Goal: Book appointment/travel/reservation

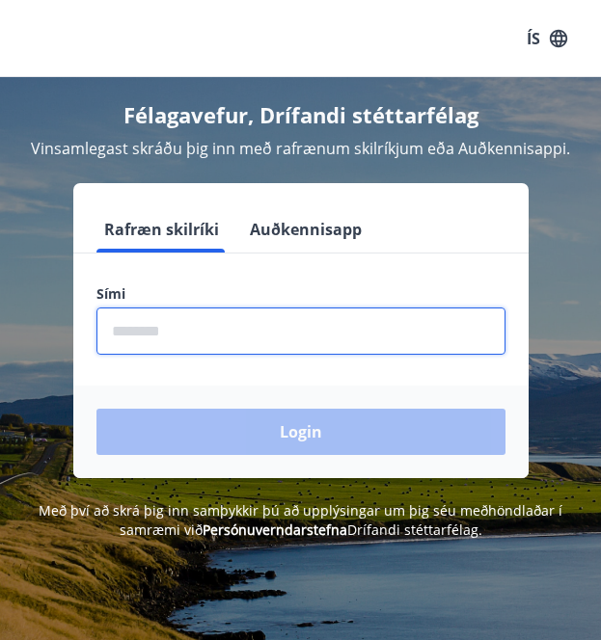
click at [136, 330] on input "phone" at bounding box center [300, 331] width 409 height 47
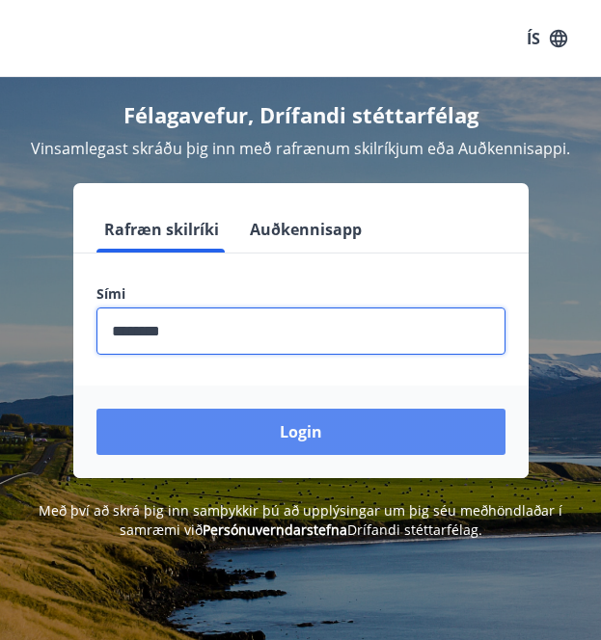
type input "********"
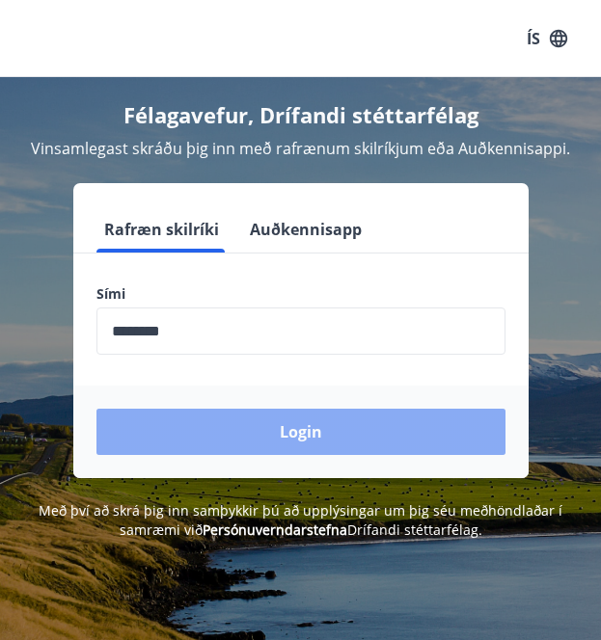
click at [179, 421] on button "Login" at bounding box center [300, 432] width 409 height 46
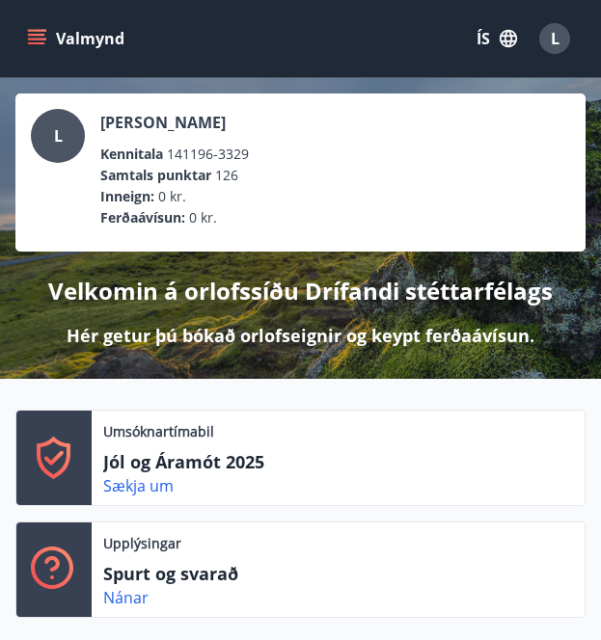
click at [53, 41] on button "Valmynd" at bounding box center [77, 38] width 109 height 35
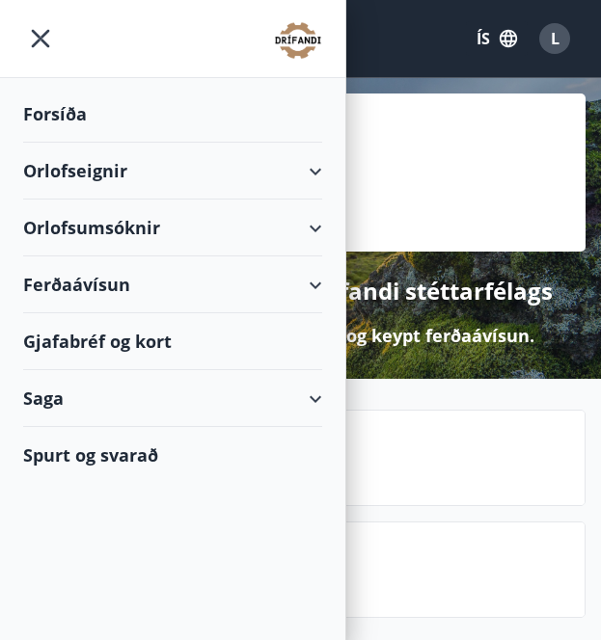
click at [300, 220] on div "Orlofsumsóknir" at bounding box center [172, 228] width 299 height 57
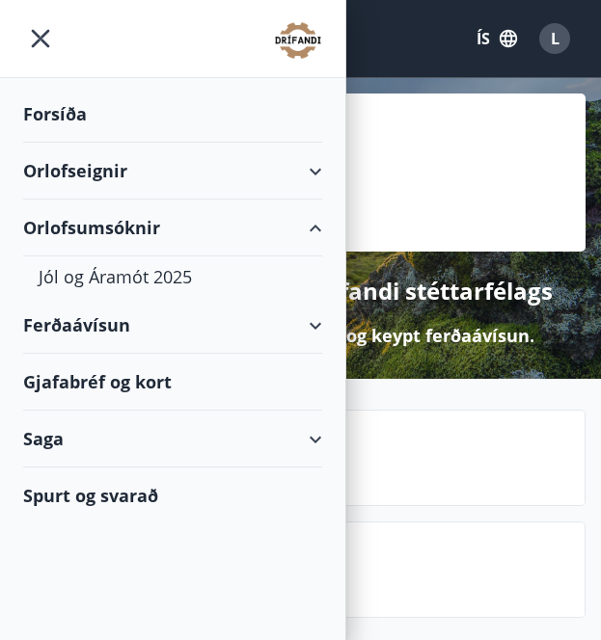
click at [312, 164] on div "Orlofseignir" at bounding box center [172, 171] width 299 height 57
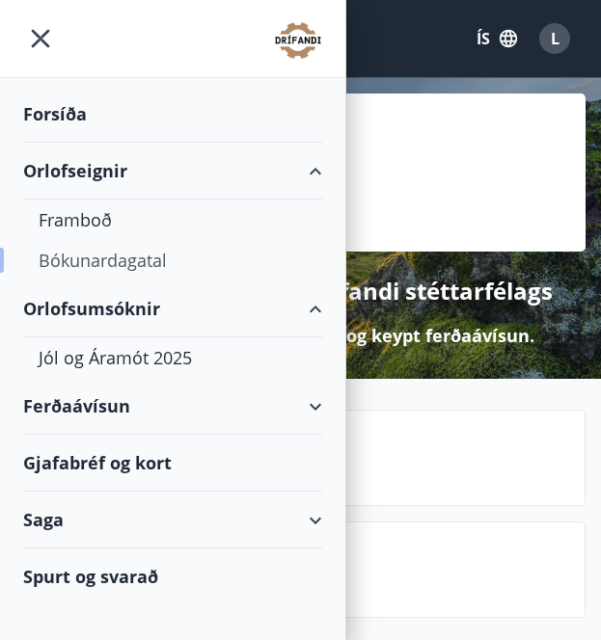
click at [128, 260] on div "Bókunardagatal" at bounding box center [173, 260] width 268 height 41
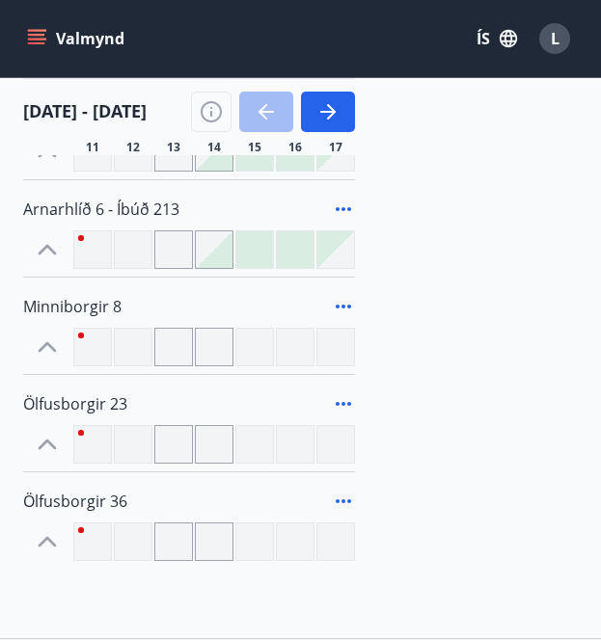
scroll to position [542, 0]
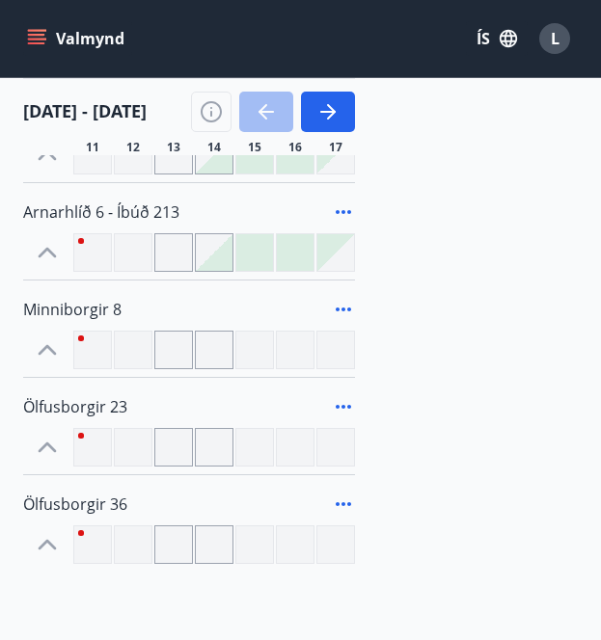
click at [346, 506] on icon at bounding box center [343, 504] width 23 height 23
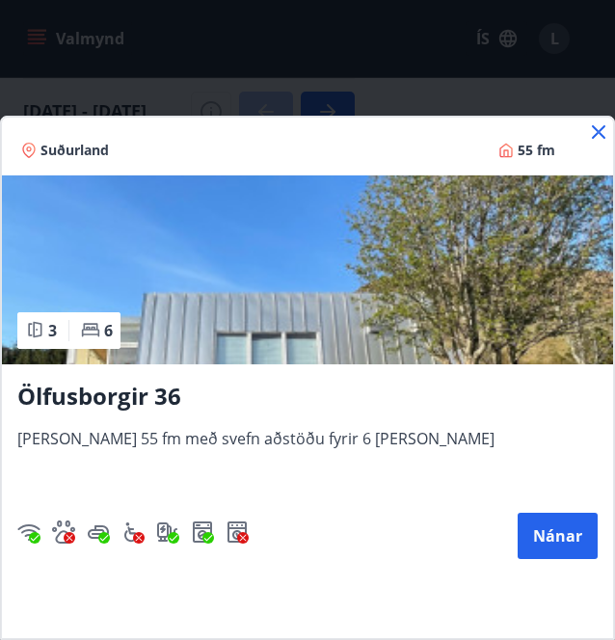
click at [603, 130] on icon at bounding box center [598, 132] width 23 height 23
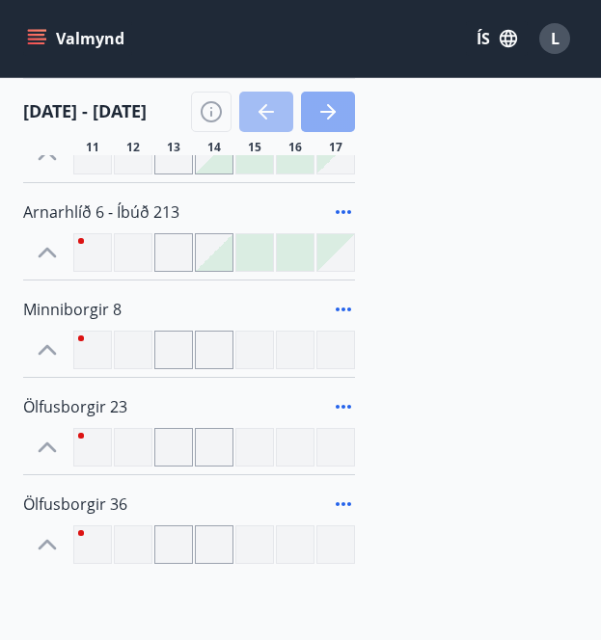
click at [327, 122] on icon "button" at bounding box center [327, 111] width 23 height 23
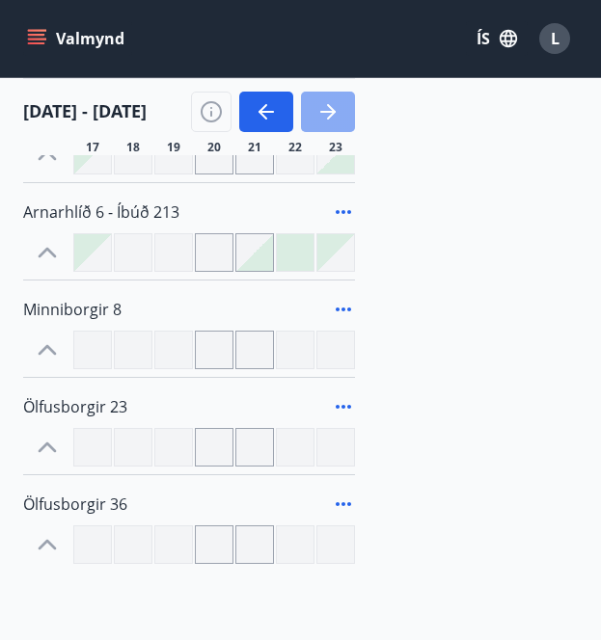
click at [330, 108] on icon "button" at bounding box center [327, 111] width 23 height 23
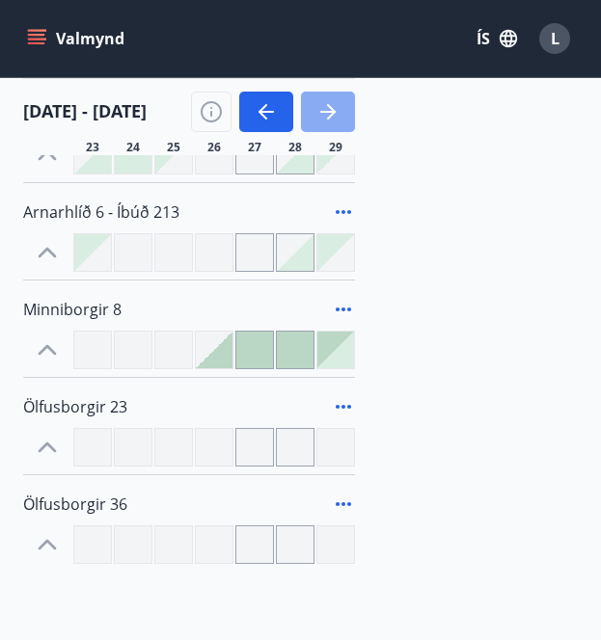
click at [330, 108] on icon "button" at bounding box center [327, 111] width 23 height 23
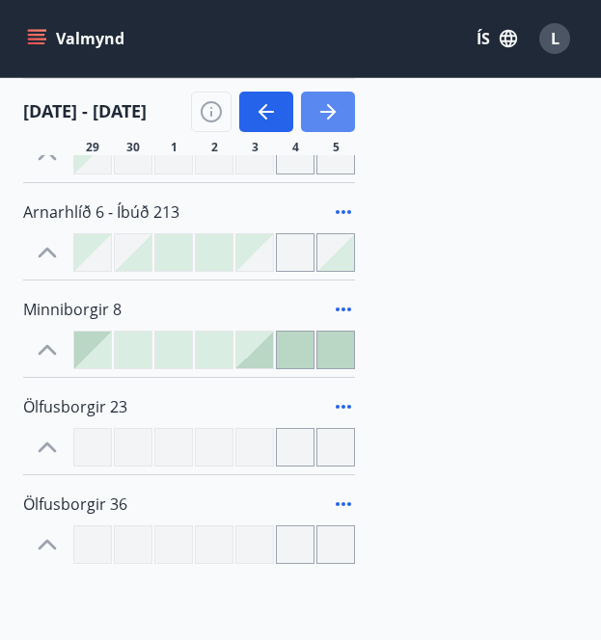
click at [330, 108] on icon "button" at bounding box center [327, 111] width 23 height 23
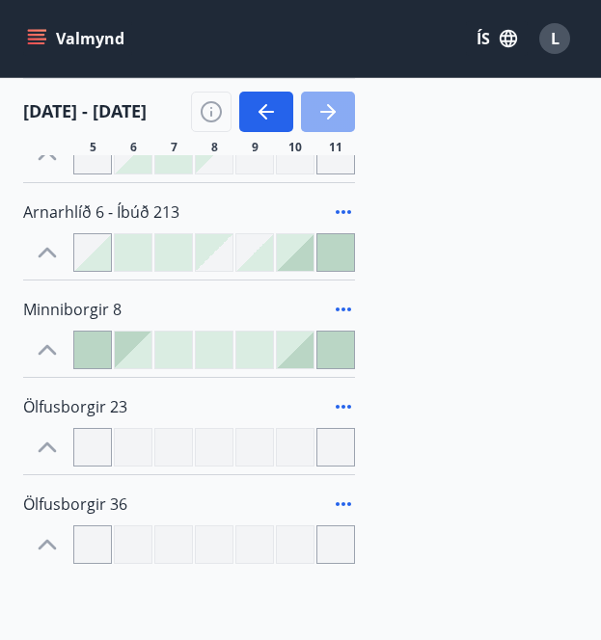
click at [330, 108] on icon "button" at bounding box center [327, 111] width 23 height 23
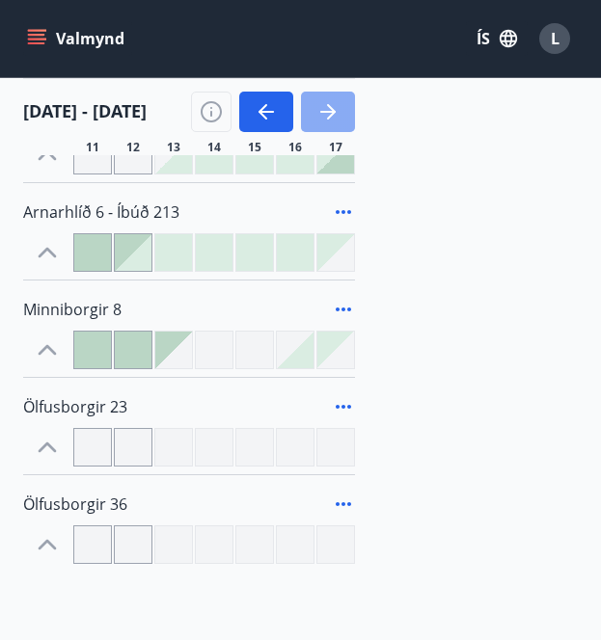
click at [330, 108] on icon "button" at bounding box center [327, 111] width 23 height 23
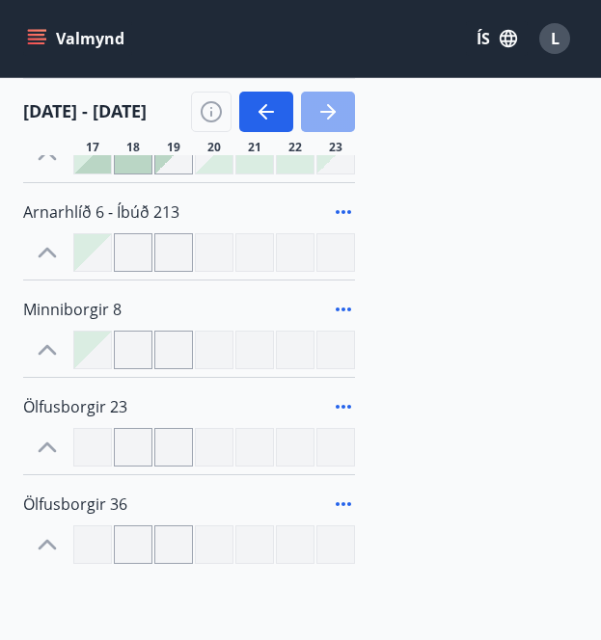
click at [330, 108] on icon "button" at bounding box center [327, 111] width 23 height 23
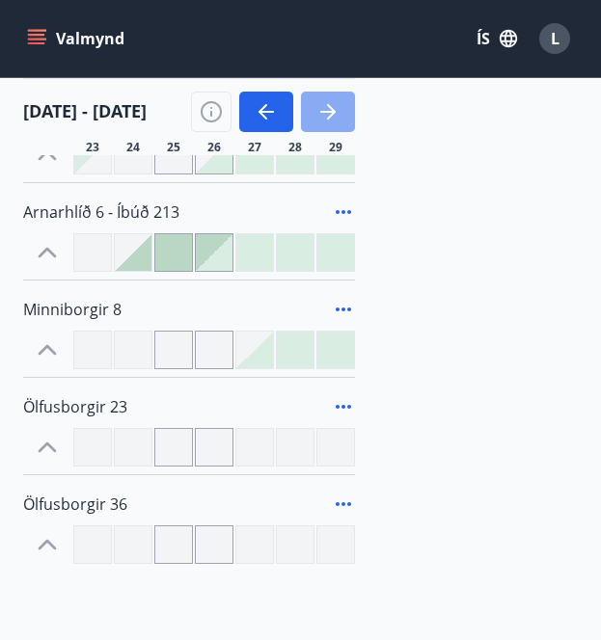
click at [330, 108] on icon "button" at bounding box center [327, 111] width 23 height 23
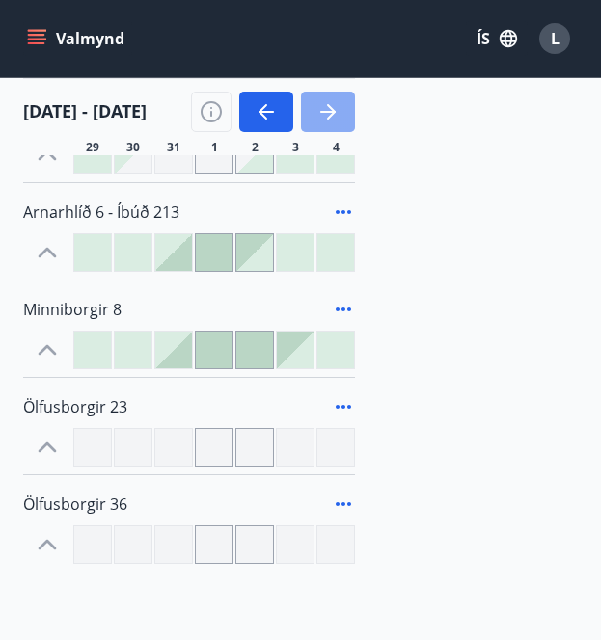
click at [330, 108] on icon "button" at bounding box center [327, 111] width 23 height 23
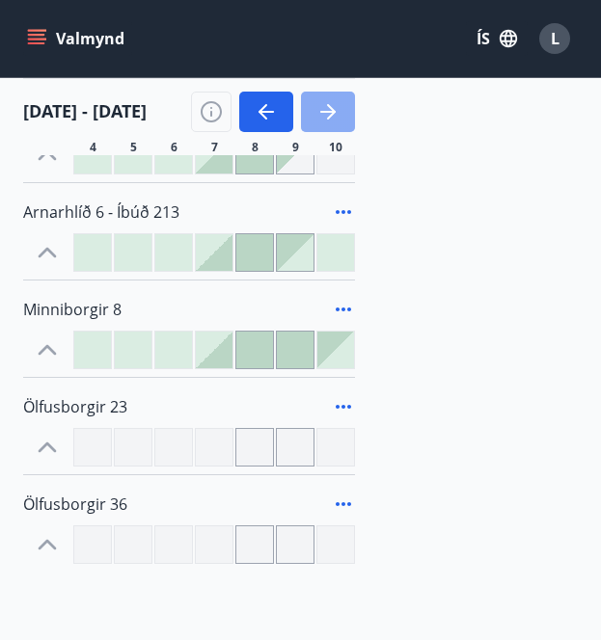
click at [330, 108] on icon "button" at bounding box center [327, 111] width 23 height 23
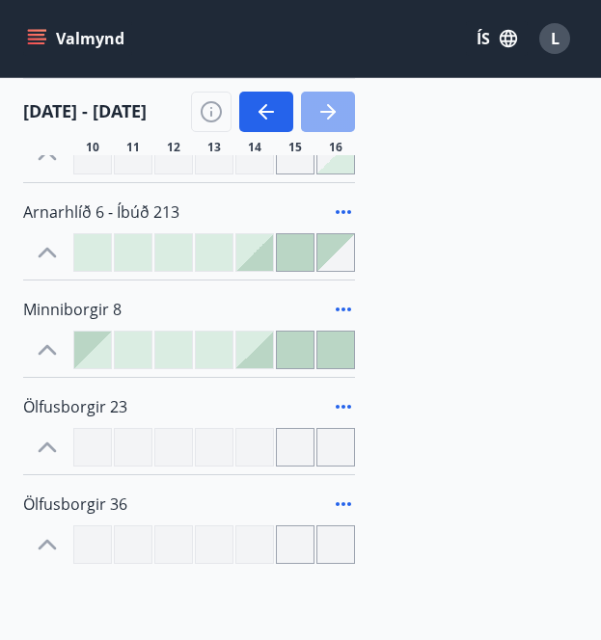
click at [330, 108] on icon "button" at bounding box center [327, 111] width 23 height 23
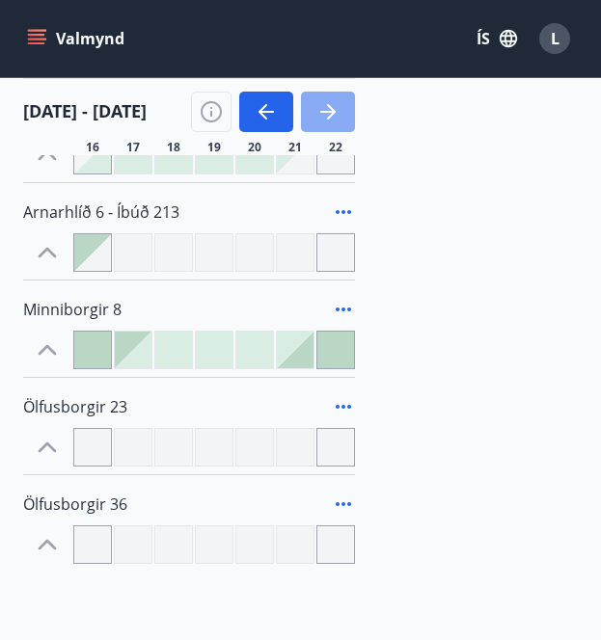
click at [319, 111] on icon "button" at bounding box center [327, 111] width 23 height 23
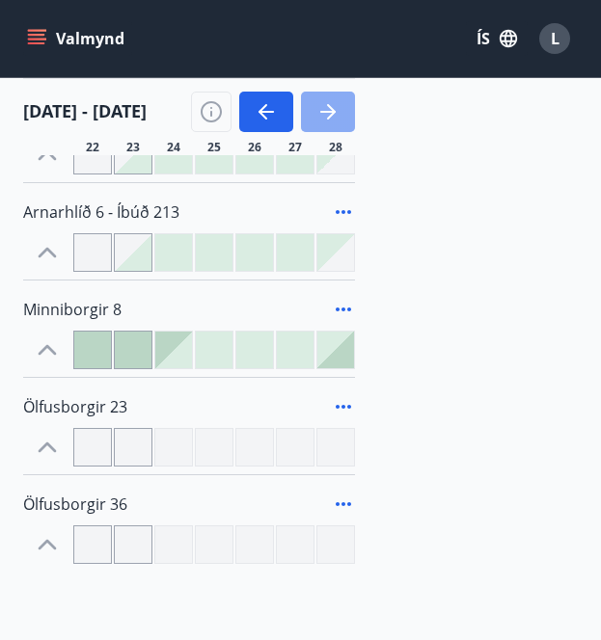
click at [319, 111] on icon "button" at bounding box center [327, 111] width 23 height 23
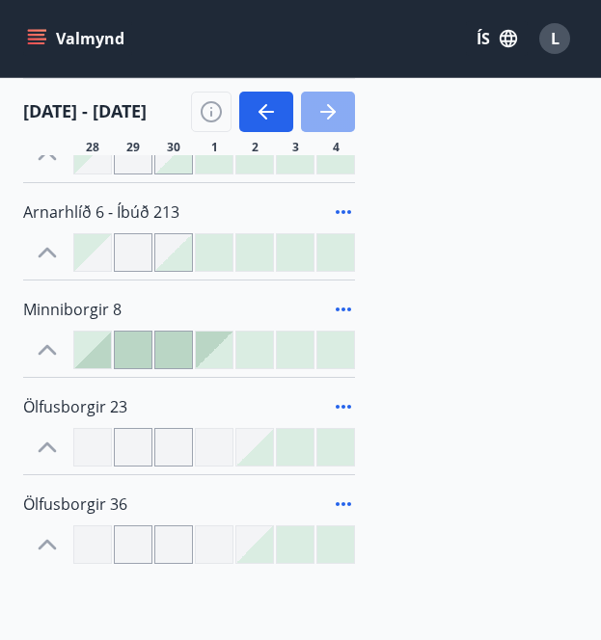
click at [319, 111] on icon "button" at bounding box center [327, 111] width 23 height 23
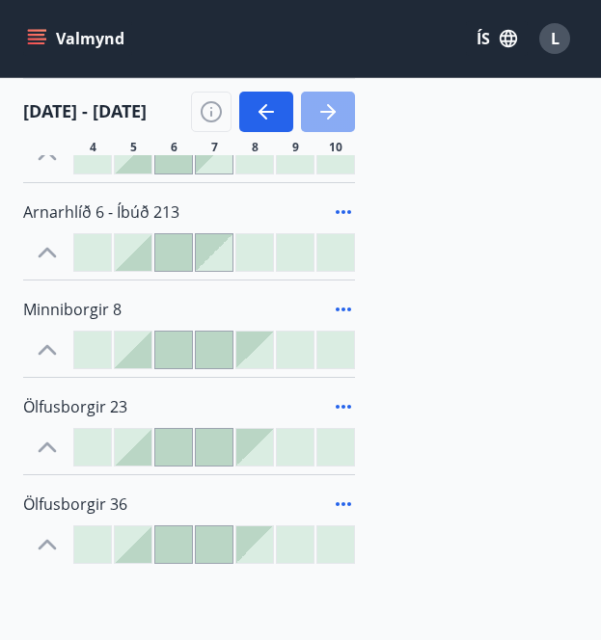
click at [319, 111] on icon "button" at bounding box center [327, 111] width 23 height 23
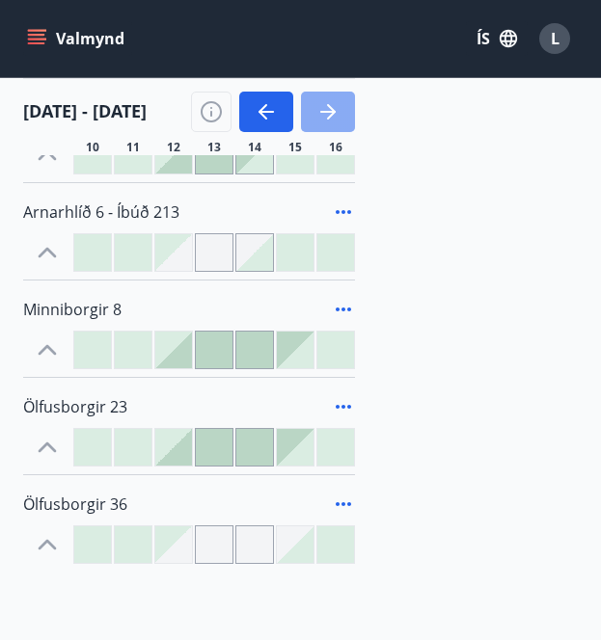
click at [319, 111] on icon "button" at bounding box center [327, 111] width 23 height 23
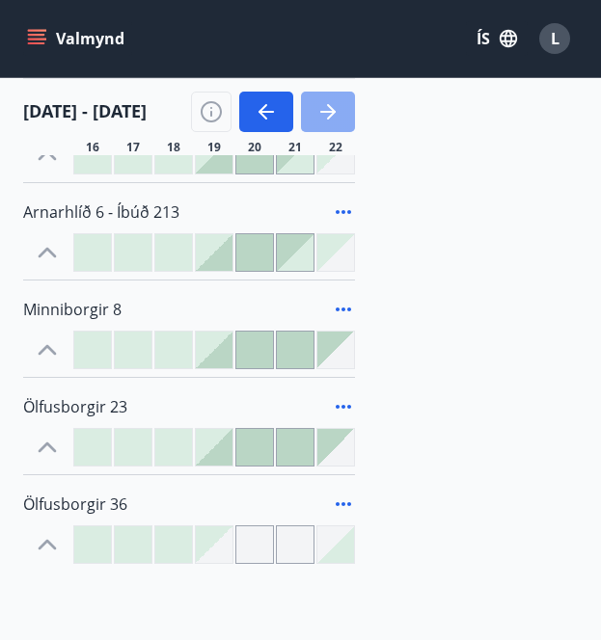
click at [319, 111] on icon "button" at bounding box center [327, 111] width 23 height 23
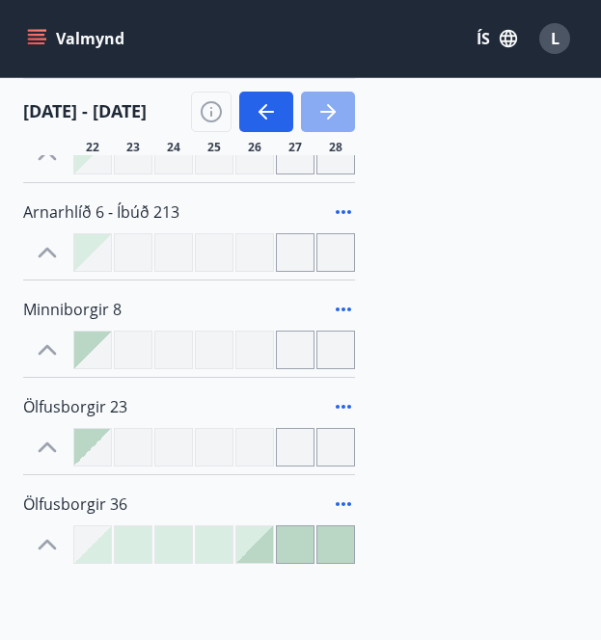
click at [319, 111] on icon "button" at bounding box center [327, 111] width 23 height 23
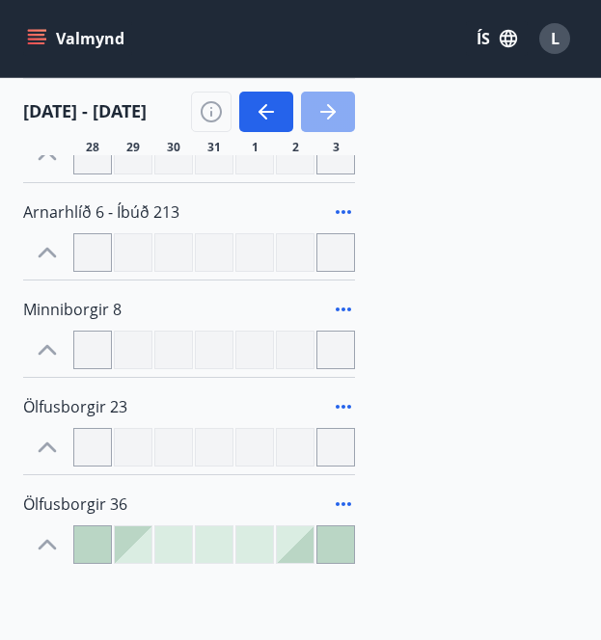
click at [319, 111] on icon "button" at bounding box center [327, 111] width 23 height 23
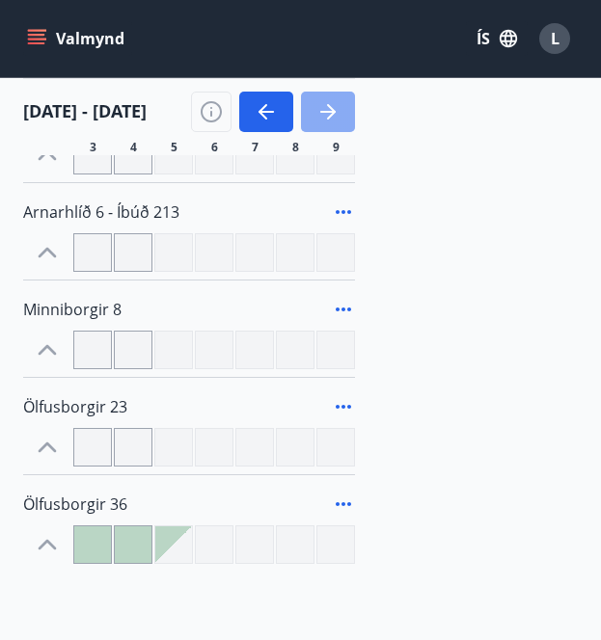
click at [319, 111] on icon "button" at bounding box center [327, 111] width 23 height 23
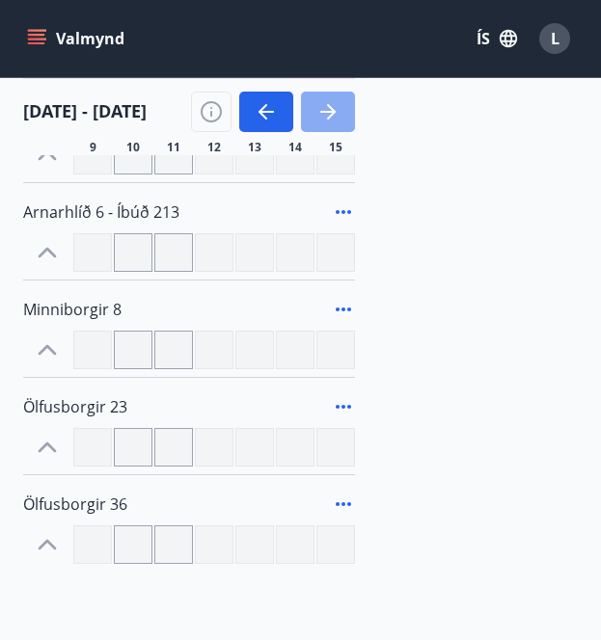
click at [319, 111] on icon "button" at bounding box center [327, 111] width 23 height 23
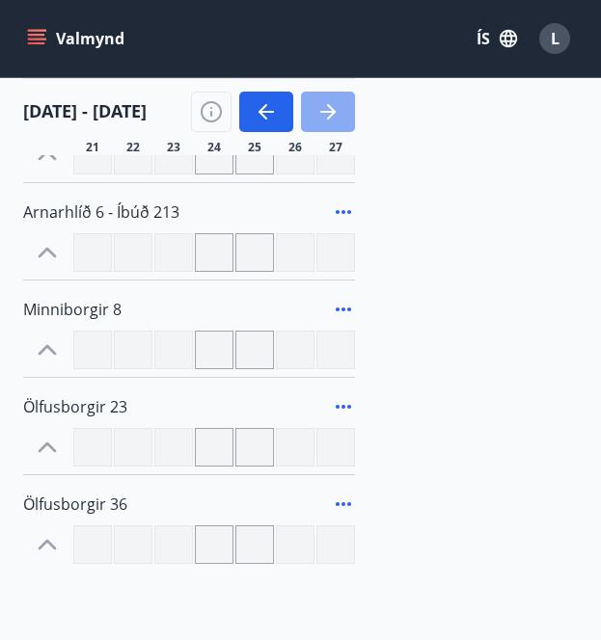
click at [319, 111] on icon "button" at bounding box center [327, 111] width 23 height 23
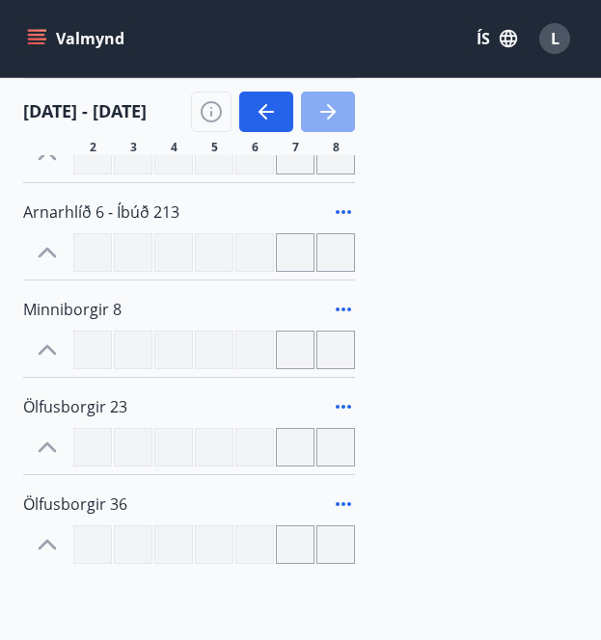
click at [319, 111] on icon "button" at bounding box center [327, 111] width 23 height 23
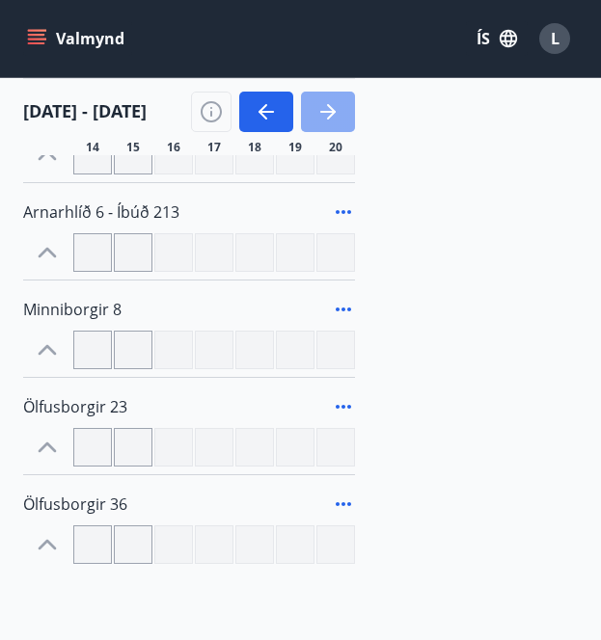
click at [319, 111] on icon "button" at bounding box center [327, 111] width 23 height 23
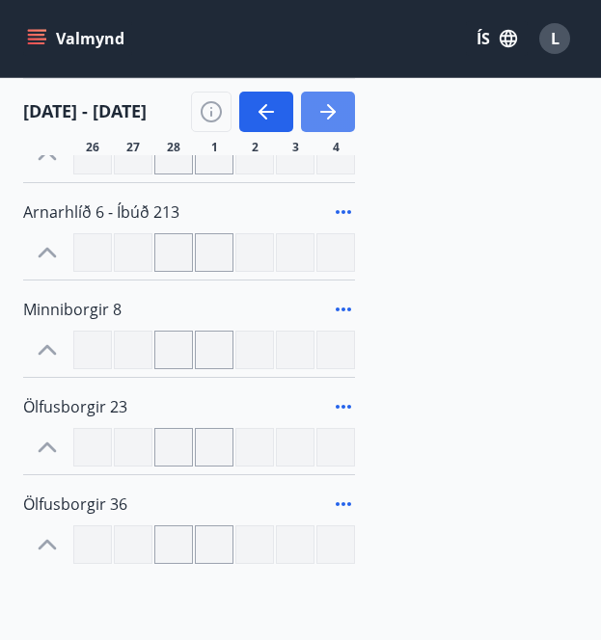
click at [319, 111] on icon "button" at bounding box center [327, 111] width 23 height 23
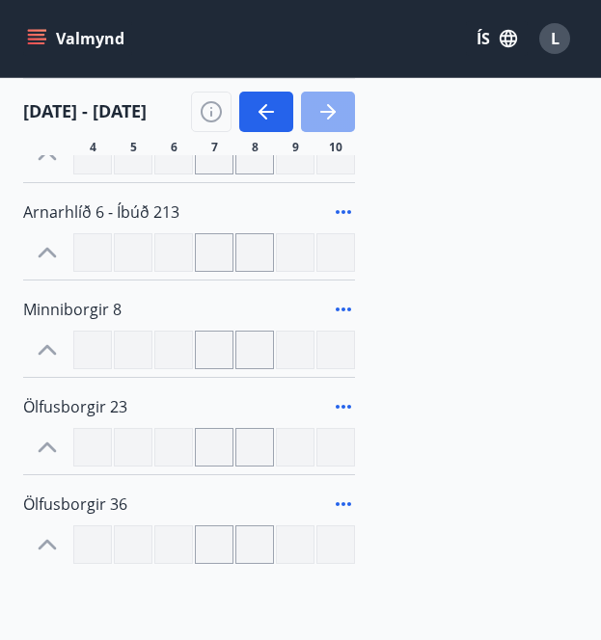
click at [319, 111] on icon "button" at bounding box center [327, 111] width 23 height 23
